Goal: Task Accomplishment & Management: Manage account settings

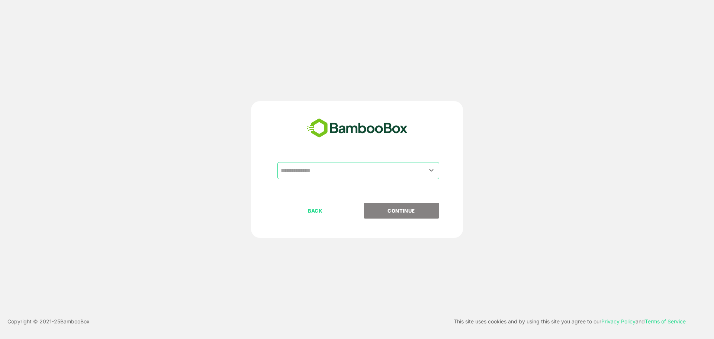
click at [357, 163] on input "text" at bounding box center [358, 171] width 159 height 14
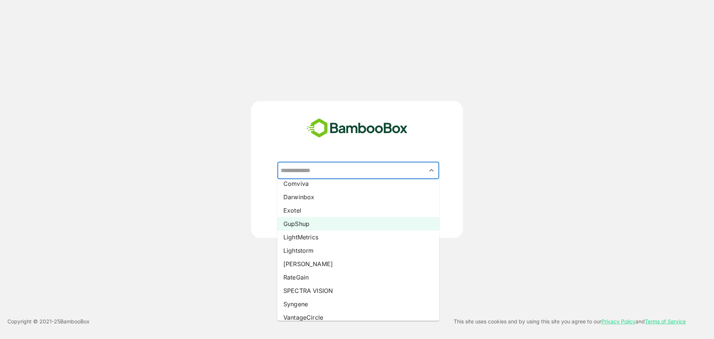
scroll to position [73, 0]
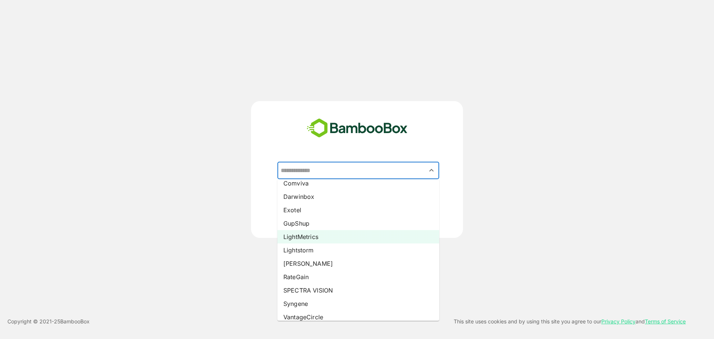
click at [306, 163] on li "LightMetrics" at bounding box center [359, 236] width 162 height 13
type input "**********"
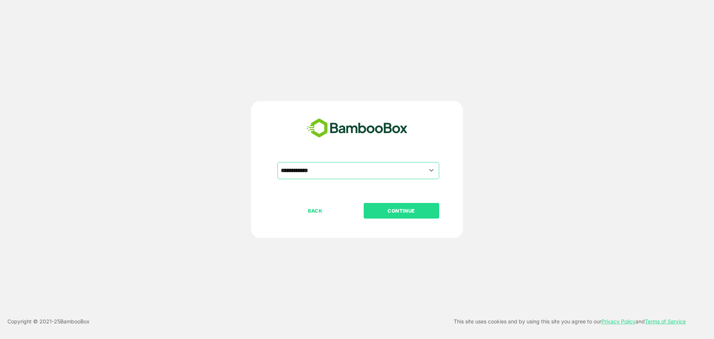
click at [382, 163] on p "CONTINUE" at bounding box center [401, 211] width 74 height 8
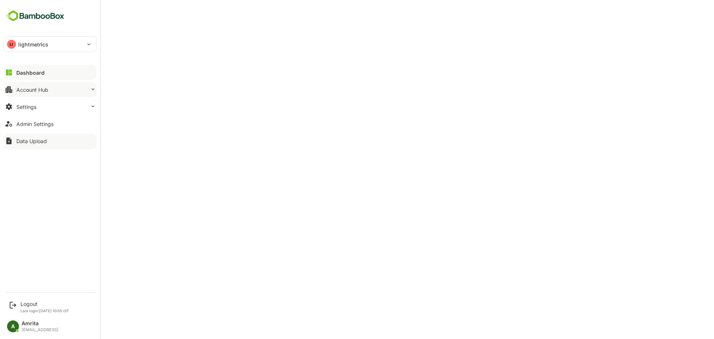
click at [31, 89] on div "Account Hub" at bounding box center [32, 90] width 32 height 6
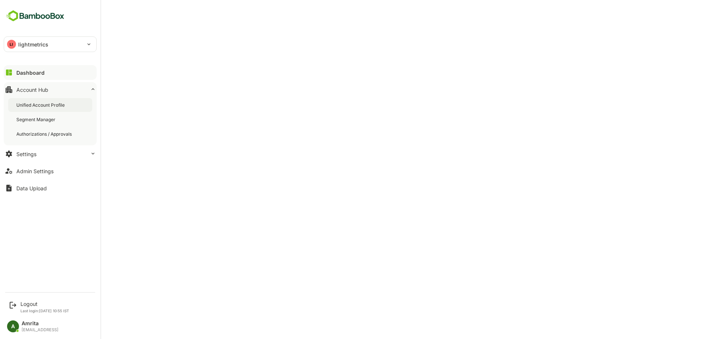
click at [52, 105] on div "Unified Account Profile" at bounding box center [41, 105] width 50 height 6
click at [28, 163] on div "Logout" at bounding box center [44, 304] width 49 height 6
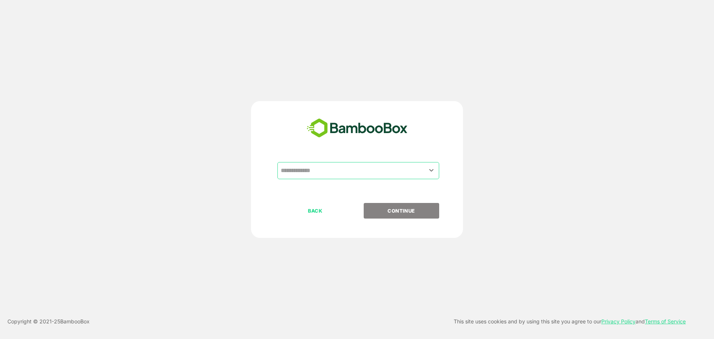
click at [344, 163] on input "text" at bounding box center [358, 171] width 159 height 14
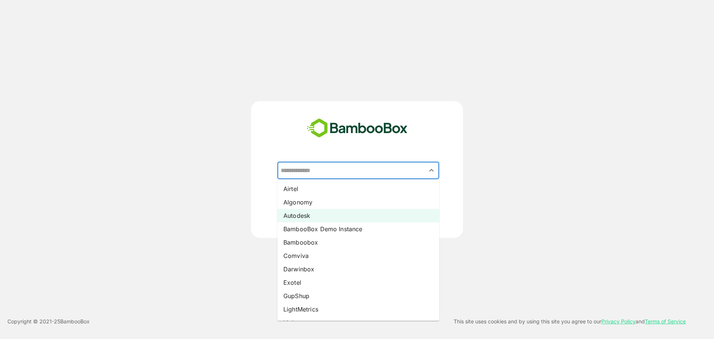
click at [318, 163] on li "Autodesk" at bounding box center [359, 215] width 162 height 13
type input "********"
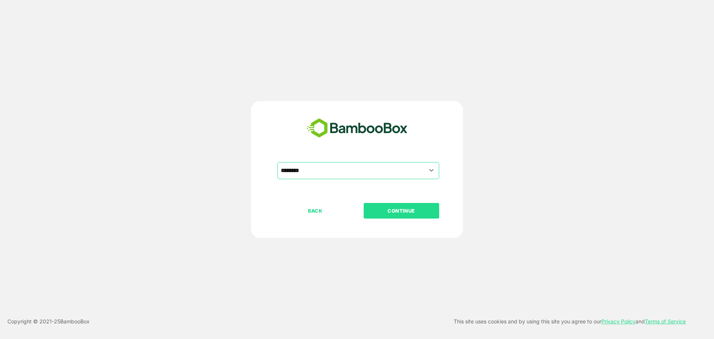
click at [397, 163] on button "CONTINUE" at bounding box center [402, 211] width 76 height 16
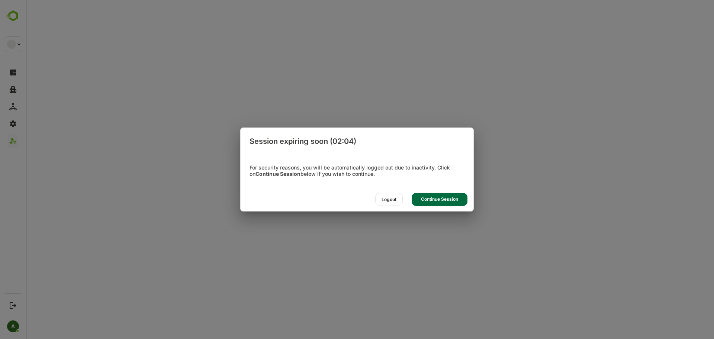
click at [440, 163] on div "Continue Session" at bounding box center [440, 199] width 56 height 13
